Goal: Information Seeking & Learning: Check status

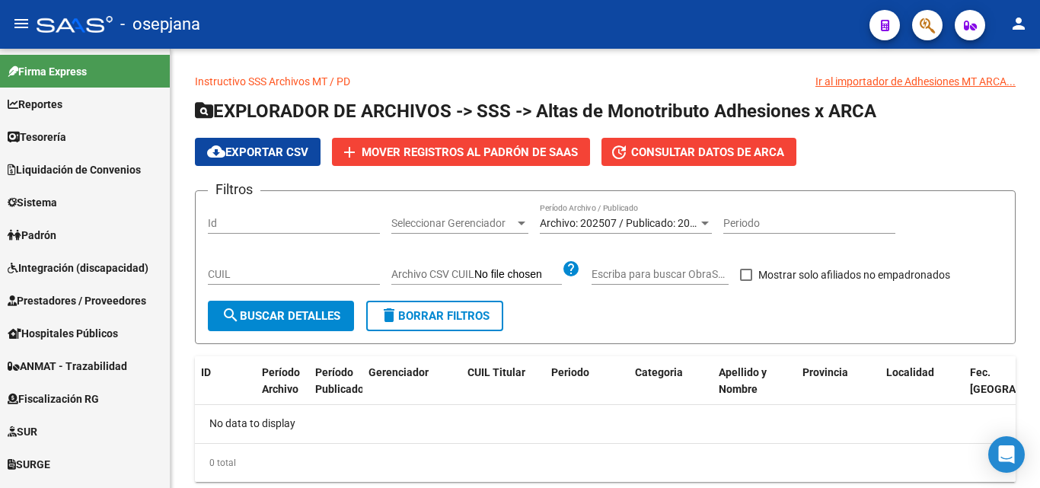
click at [920, 27] on icon "button" at bounding box center [927, 26] width 15 height 18
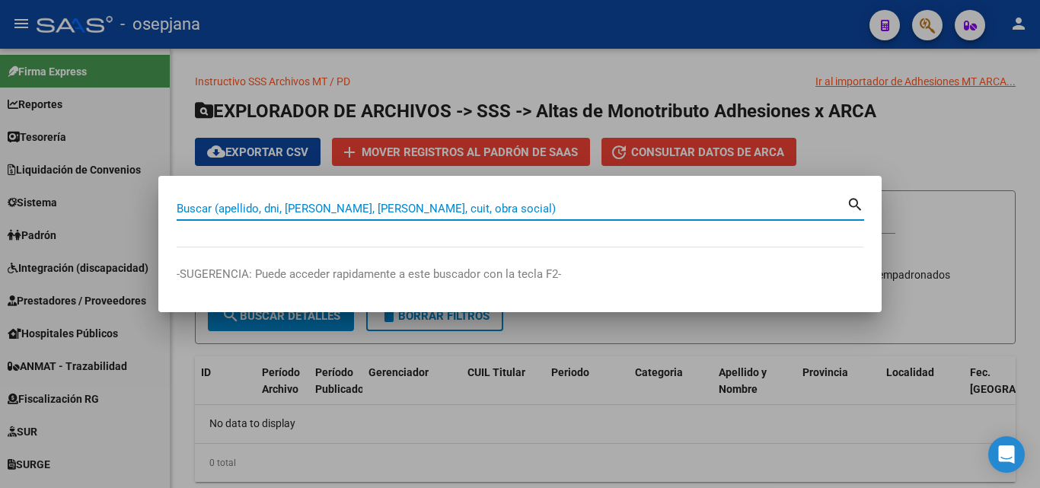
paste input "22406126"
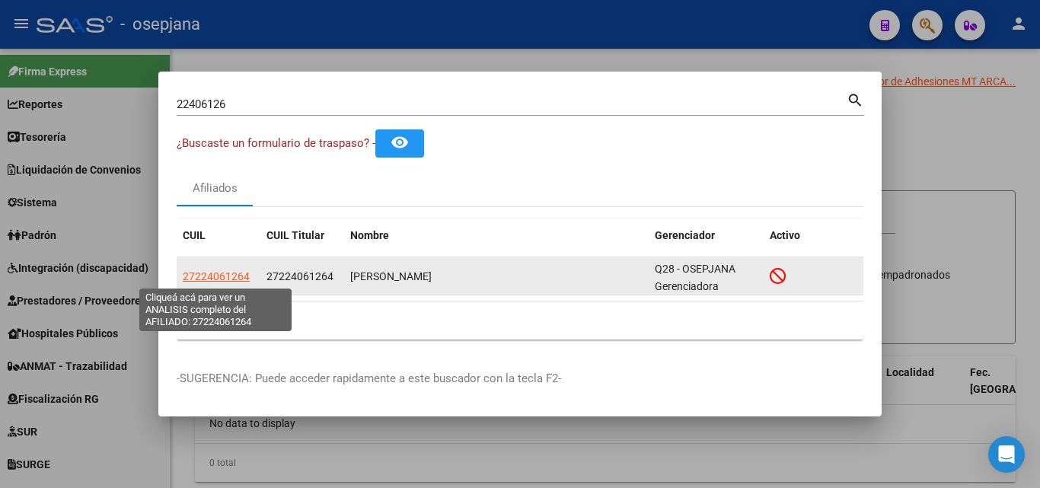
click at [240, 272] on span "27224061264" at bounding box center [216, 276] width 67 height 12
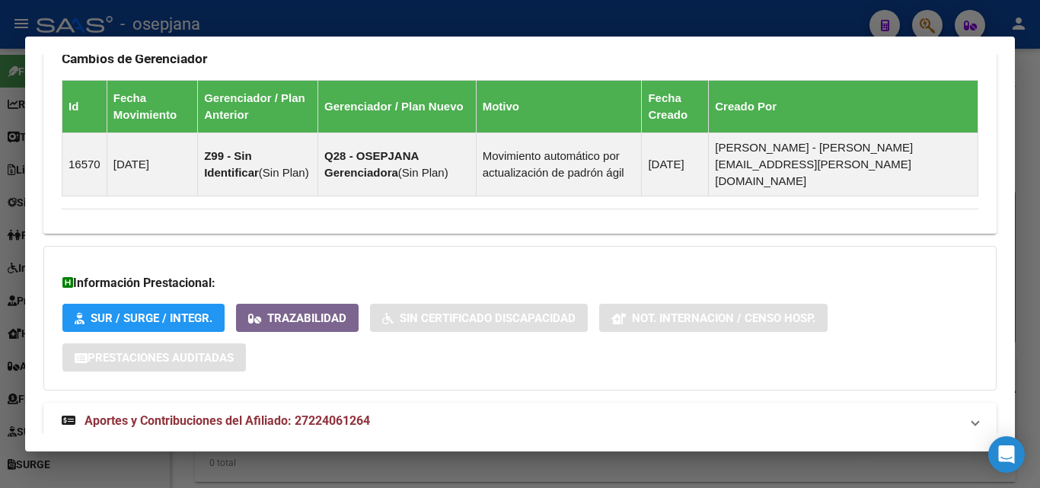
scroll to position [946, 0]
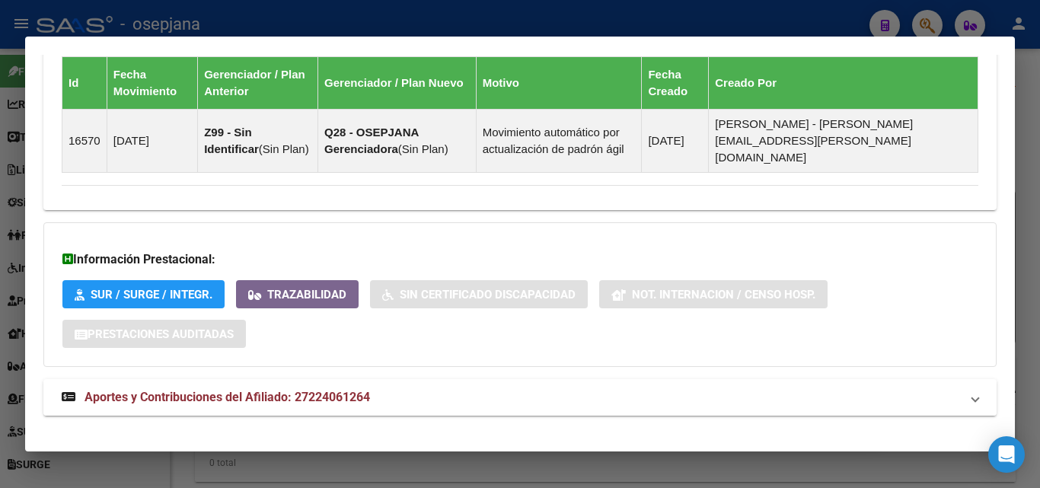
click at [345, 390] on span "Aportes y Contribuciones del Afiliado: 27224061264" at bounding box center [226, 397] width 285 height 14
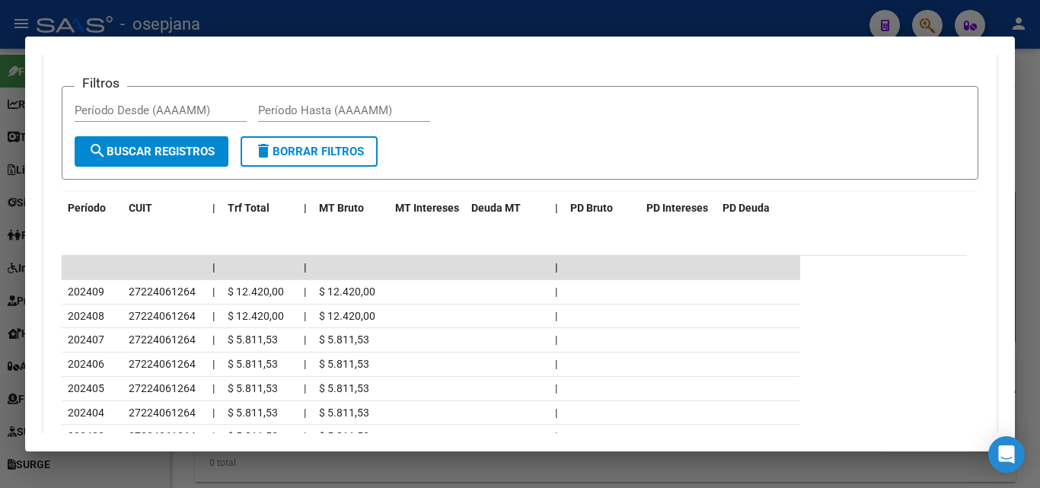
scroll to position [1479, 0]
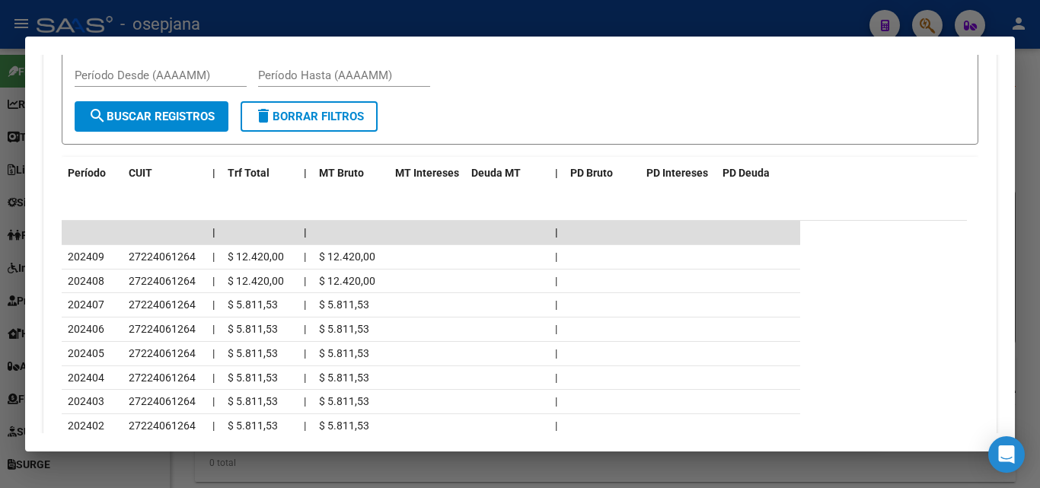
click at [716, 18] on div at bounding box center [520, 244] width 1040 height 488
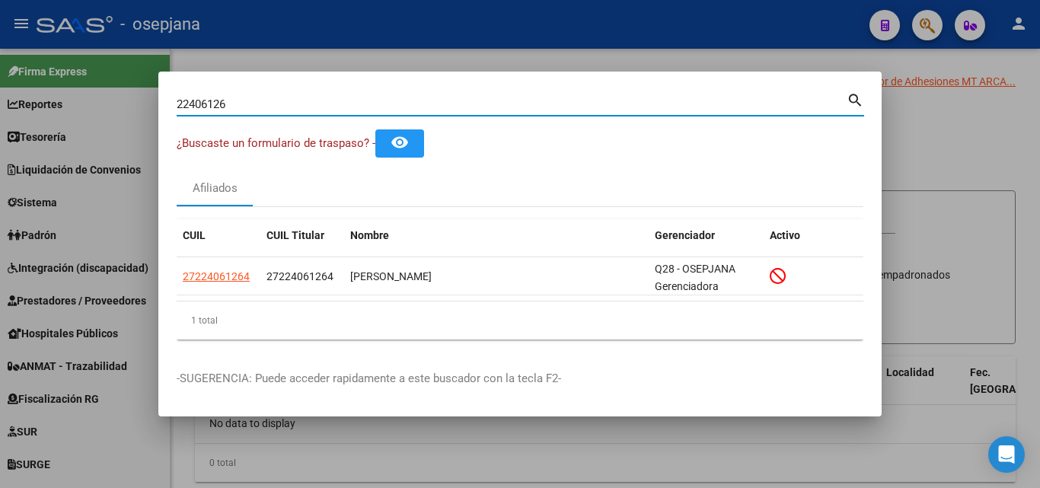
drag, startPoint x: 242, startPoint y: 109, endPoint x: 55, endPoint y: 97, distance: 187.6
click at [55, 97] on div "22406126 Buscar (apellido, dni, cuil, nro traspaso, cuit, obra social) search ¿…" at bounding box center [520, 244] width 1040 height 488
paste input "1891918"
type input "21891918"
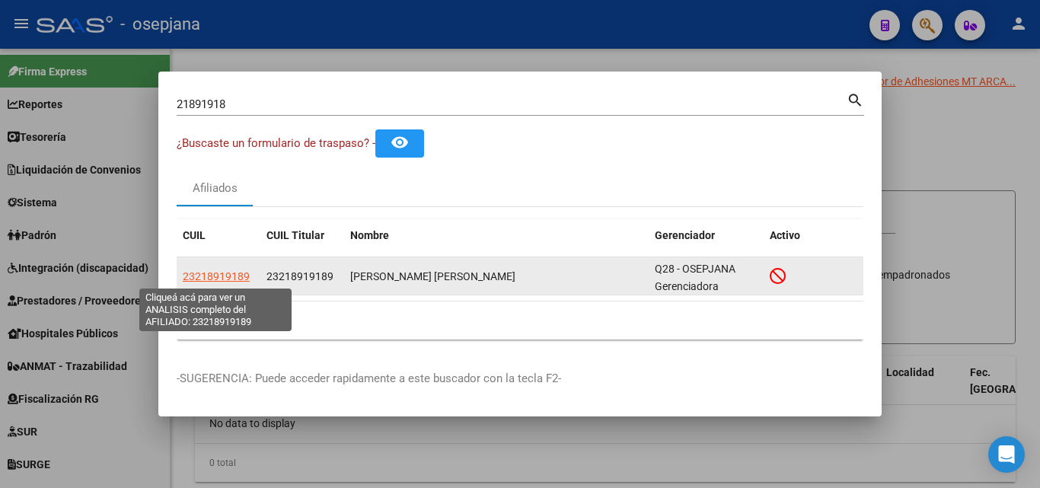
click at [239, 279] on span "23218919189" at bounding box center [216, 276] width 67 height 12
type textarea "23218919189"
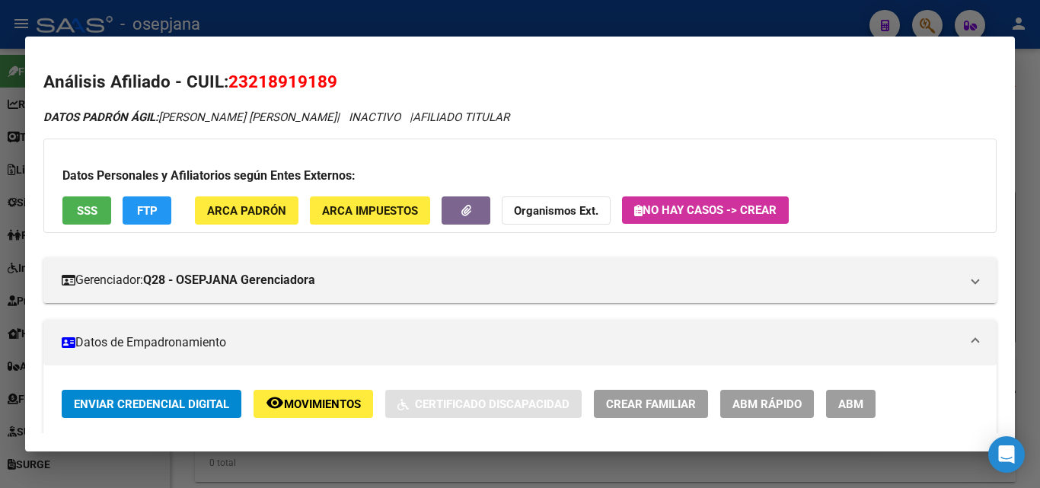
click at [80, 213] on span "SSS" at bounding box center [87, 211] width 21 height 14
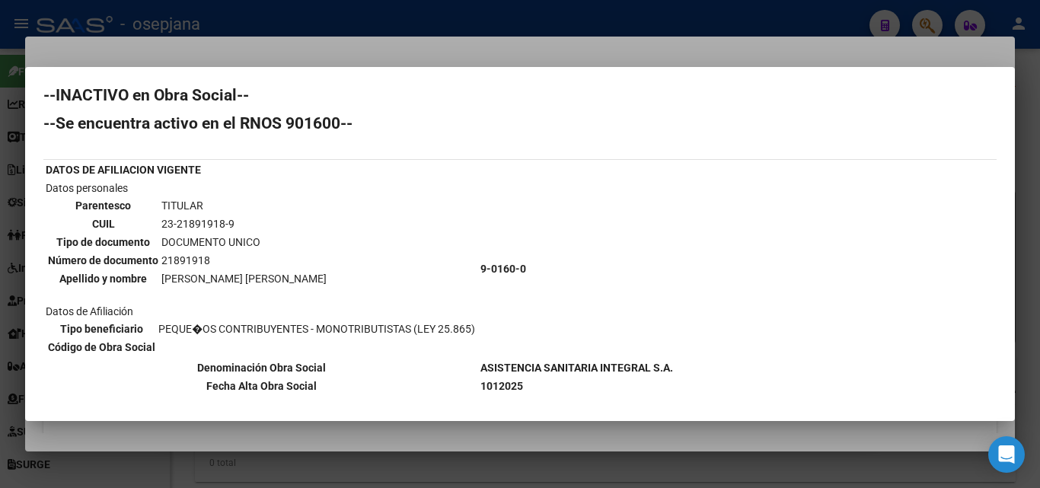
scroll to position [0, 0]
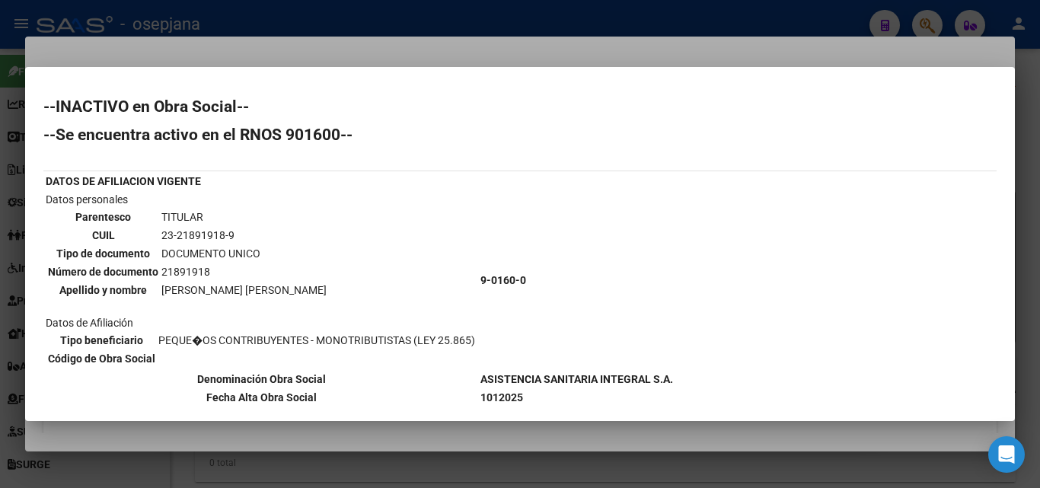
click at [493, 37] on div at bounding box center [520, 244] width 1040 height 488
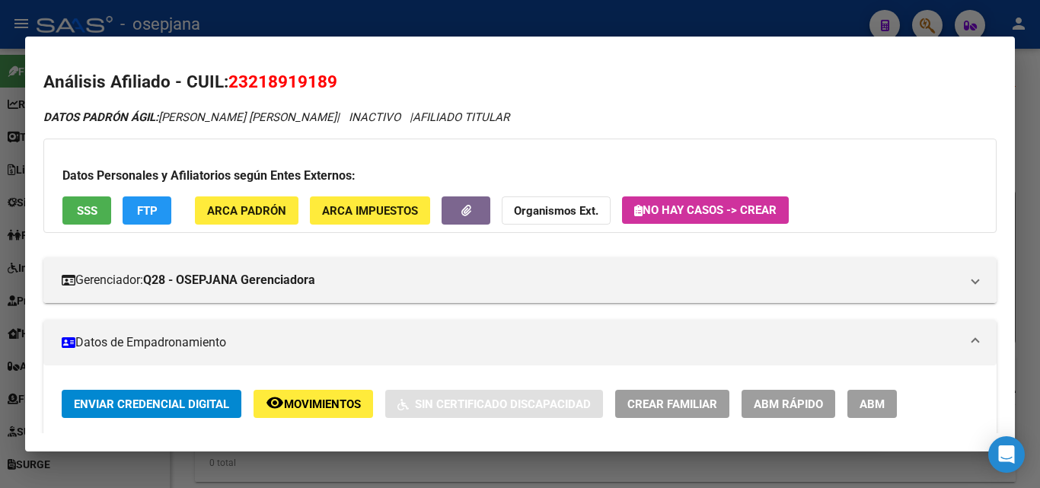
click at [544, 211] on strong "Organismos Ext." at bounding box center [556, 211] width 84 height 14
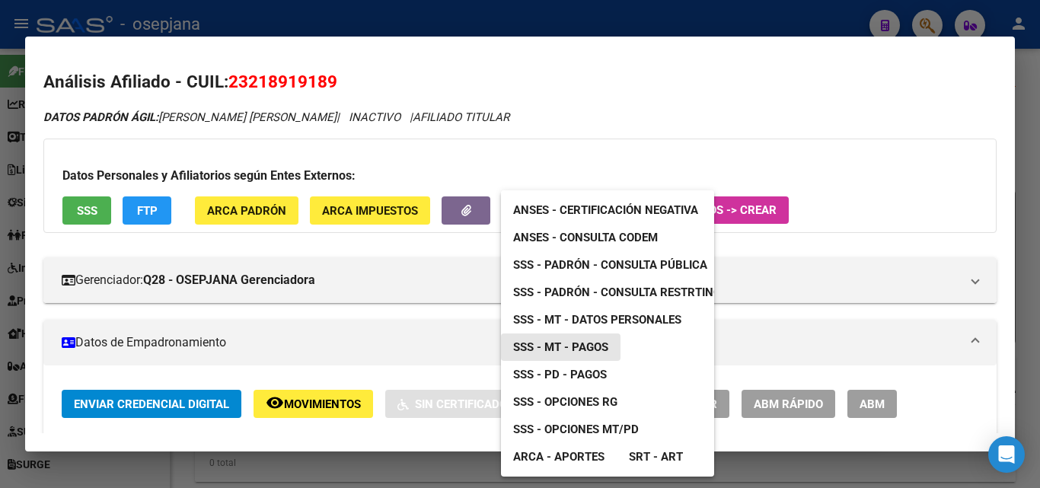
click at [598, 348] on span "SSS - MT - Pagos" at bounding box center [560, 347] width 95 height 14
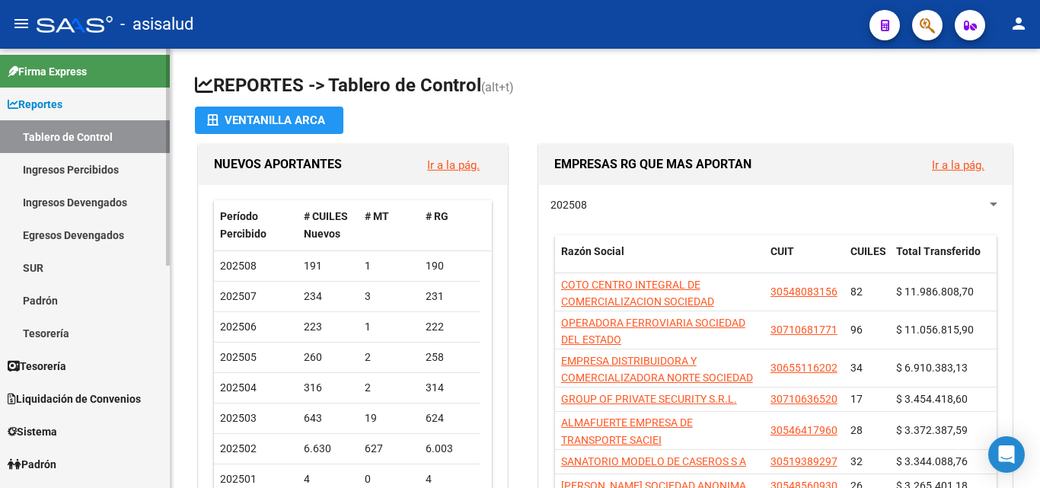
click at [48, 132] on link "Tablero de Control" at bounding box center [85, 136] width 170 height 33
